Goal: Information Seeking & Learning: Find specific fact

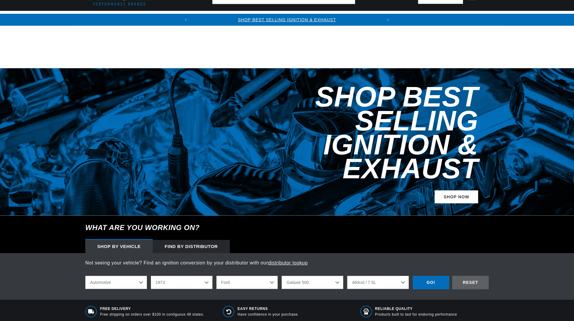
select select "1973"
select select "Ford"
select select "Galaxie-500"
select select "460cid-7.5L"
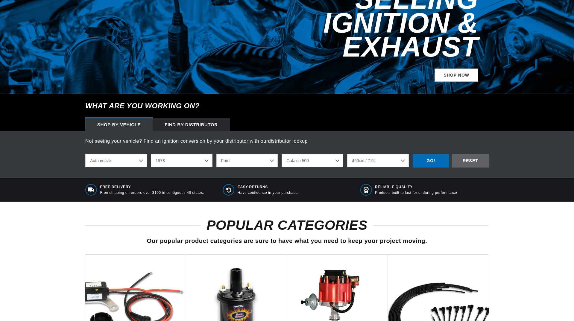
scroll to position [299, 0]
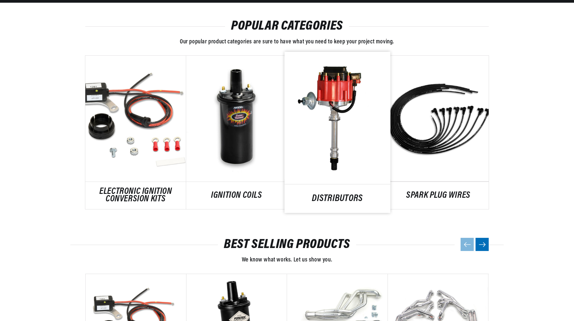
click at [331, 195] on link "DISTRIBUTORS" at bounding box center [337, 199] width 106 height 8
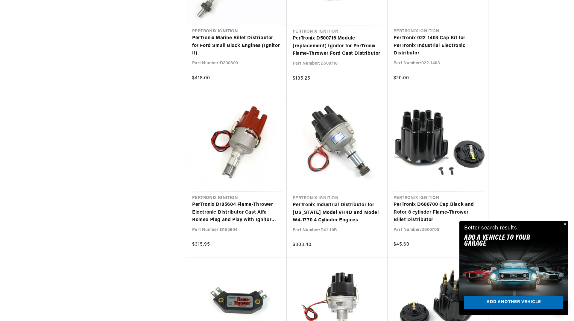
scroll to position [1017, 0]
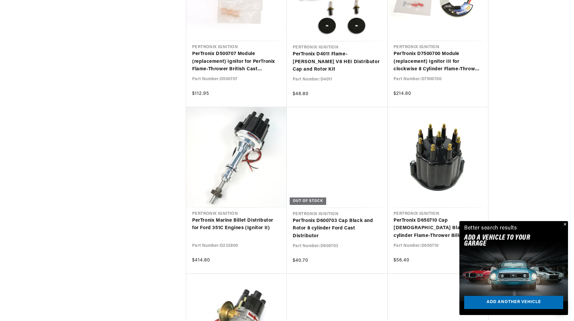
scroll to position [1825, 0]
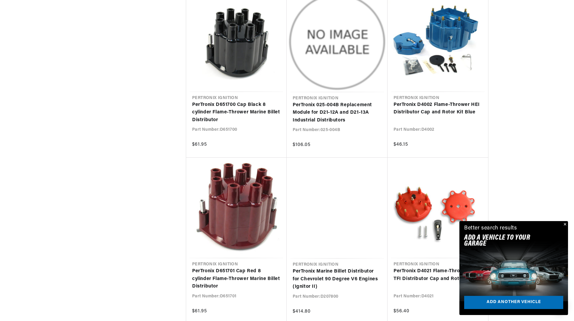
scroll to position [3051, 0]
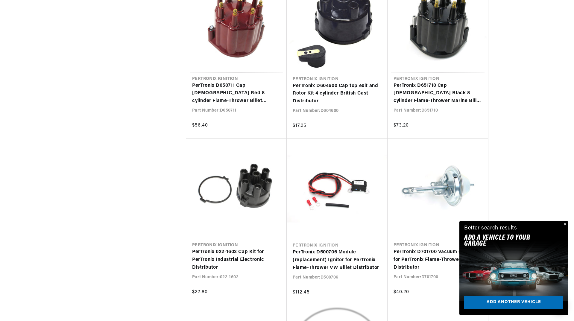
scroll to position [4636, 0]
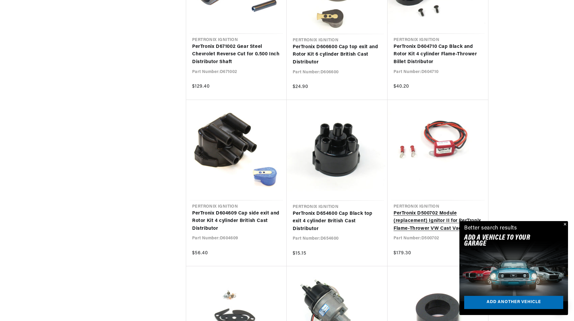
scroll to position [0, 181]
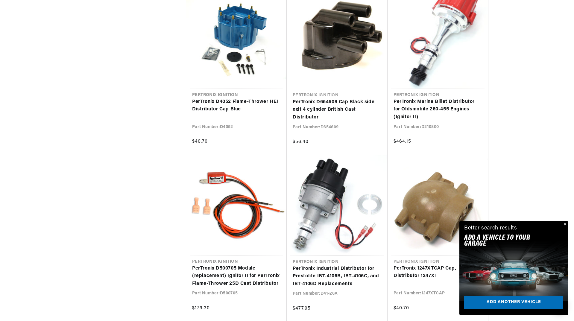
scroll to position [5953, 0]
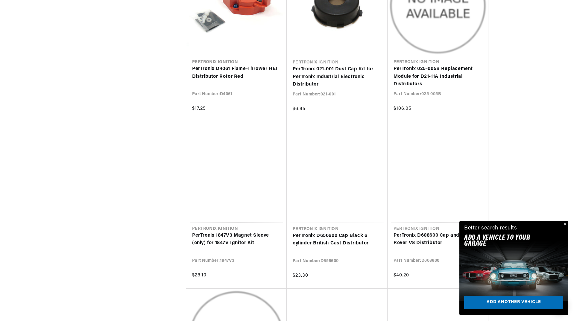
scroll to position [7149, 0]
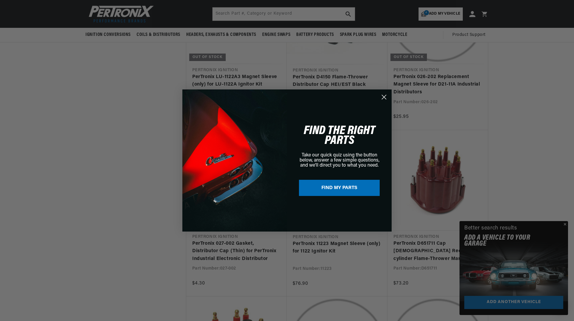
click at [385, 98] on icon "Close dialog" at bounding box center [384, 97] width 4 height 4
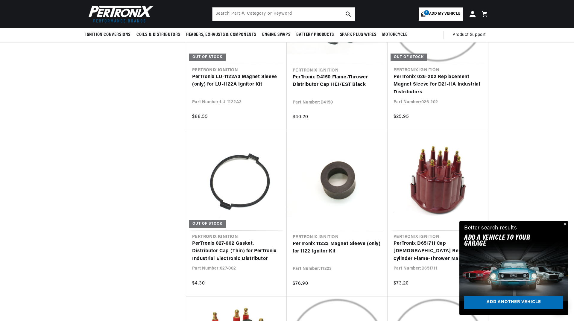
click at [563, 223] on button "Close" at bounding box center [564, 224] width 7 height 7
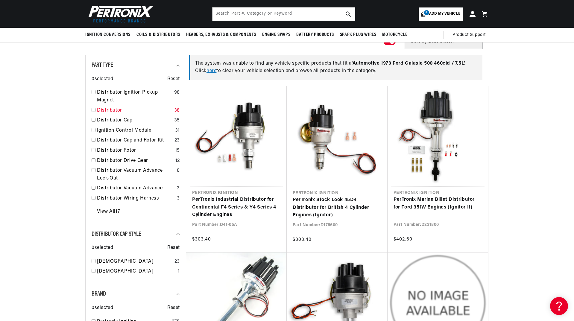
click at [101, 112] on link "Distributor" at bounding box center [134, 111] width 75 height 8
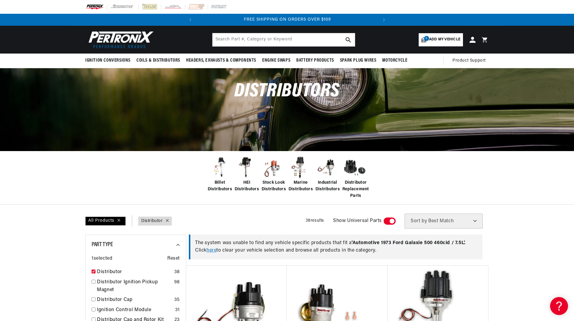
click at [219, 189] on span "Billet Distributors" at bounding box center [220, 185] width 24 height 13
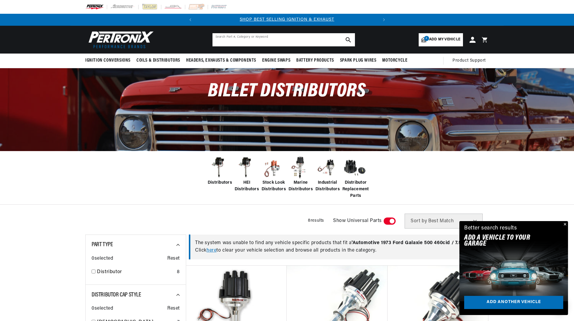
click at [240, 39] on input "text" at bounding box center [283, 39] width 142 height 13
type input "651"
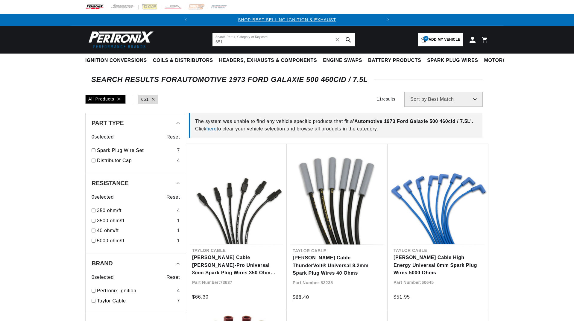
click at [251, 40] on input "651" at bounding box center [283, 39] width 142 height 13
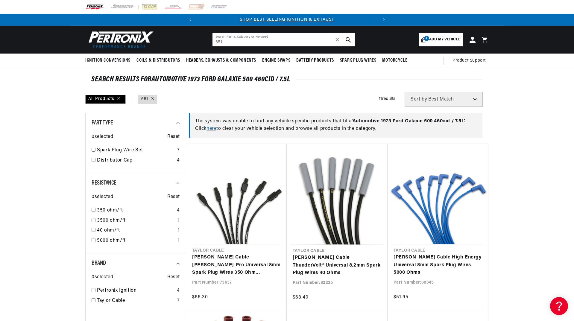
click at [238, 46] on input "651" at bounding box center [283, 39] width 142 height 13
drag, startPoint x: 238, startPoint y: 46, endPoint x: 200, endPoint y: 39, distance: 39.0
click at [200, 39] on header "BETTER SEARCH RESULTS Add your vehicle's year, make, and model to find parts be…" at bounding box center [286, 40] width 433 height 28
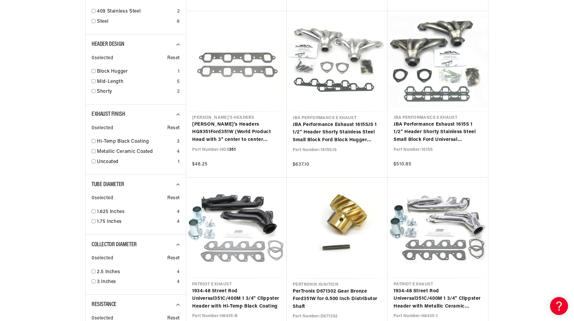
scroll to position [0, 181]
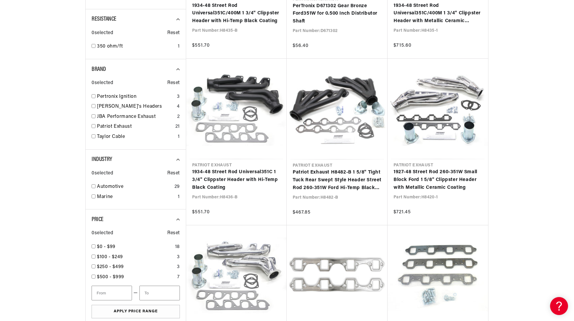
scroll to position [688, 0]
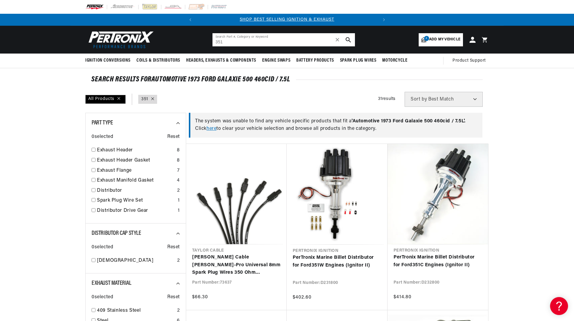
drag, startPoint x: 278, startPoint y: 41, endPoint x: 209, endPoint y: 41, distance: 68.8
click at [209, 41] on header "BETTER SEARCH RESULTS Add your vehicle's year, make, and model to find parts be…" at bounding box center [286, 40] width 433 height 28
click at [230, 45] on input "351" at bounding box center [283, 39] width 142 height 13
drag, startPoint x: 233, startPoint y: 42, endPoint x: 177, endPoint y: 42, distance: 56.5
click at [177, 42] on header "BETTER SEARCH RESULTS Add your vehicle's year, make, and model to find parts be…" at bounding box center [286, 40] width 433 height 28
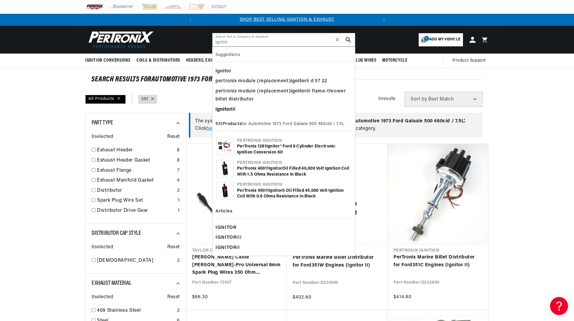
click at [230, 108] on b "ignitor" at bounding box center [223, 109] width 16 height 5
type input "ignitor iii"
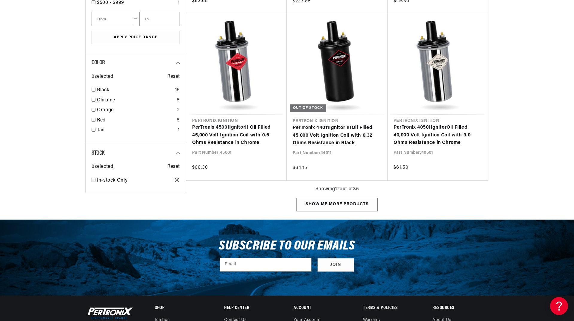
scroll to position [0, 181]
click at [353, 203] on div "Show me more products" at bounding box center [336, 204] width 81 height 13
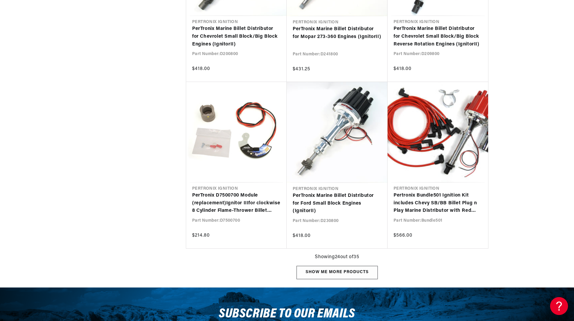
click at [350, 272] on div "Show me more products" at bounding box center [336, 272] width 81 height 13
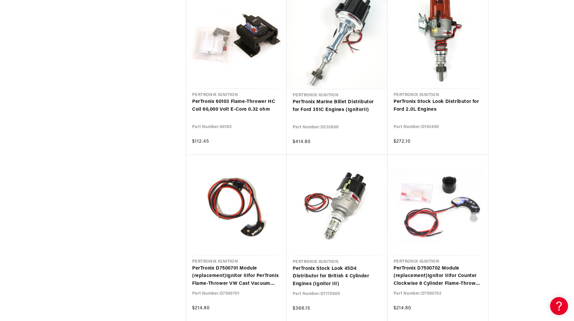
scroll to position [1466, 0]
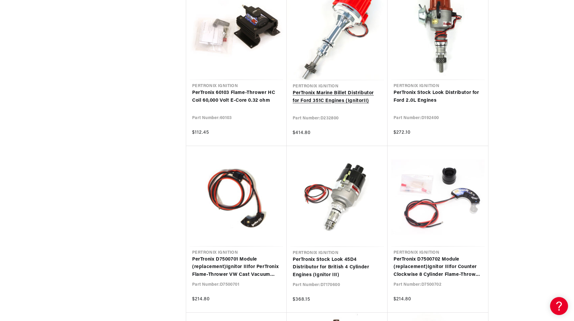
click at [354, 101] on link "PerTronix Marine Billet Distributor for Ford 351C Engines ( Ignitor II)" at bounding box center [337, 96] width 89 height 15
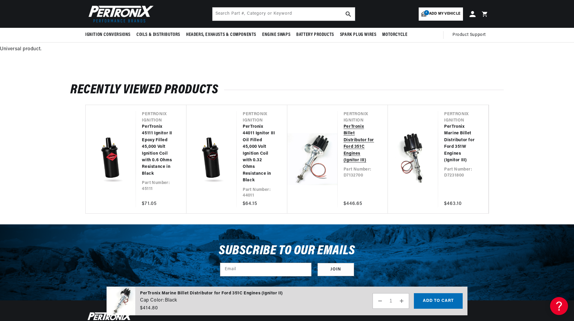
scroll to position [684, 0]
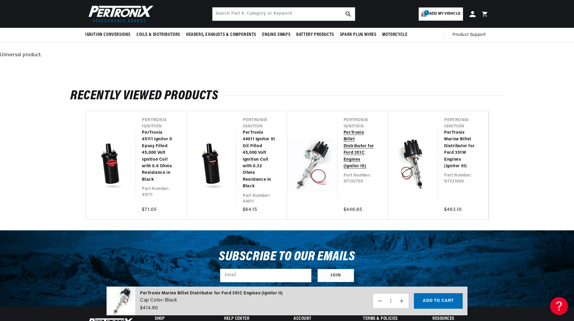
click at [356, 160] on link "PerTronix Billet Distributor for Ford 351C Engines (Ignitor III)" at bounding box center [359, 150] width 32 height 40
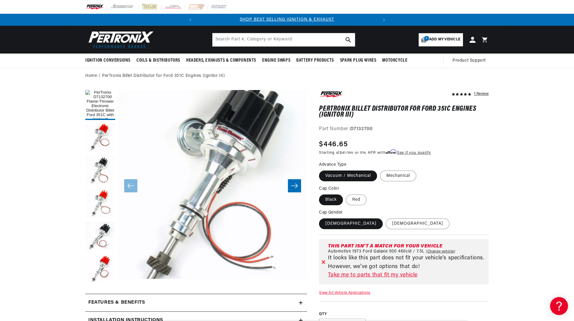
click at [322, 262] on icon at bounding box center [323, 262] width 4 height 4
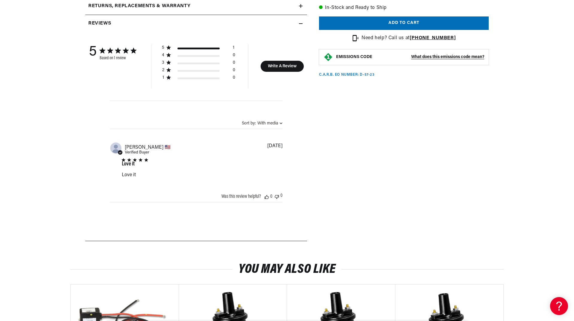
scroll to position [419, 0]
